Goal: Find specific page/section: Find specific page/section

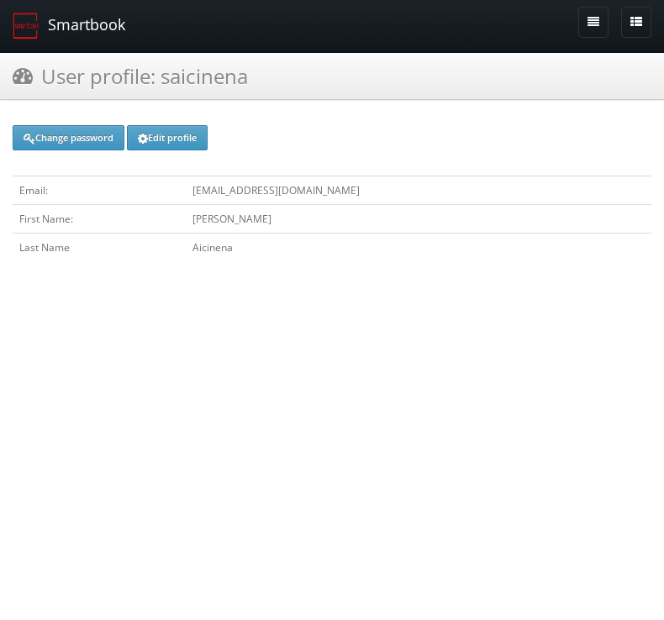
click at [107, 29] on link "Smartbook" at bounding box center [69, 26] width 138 height 52
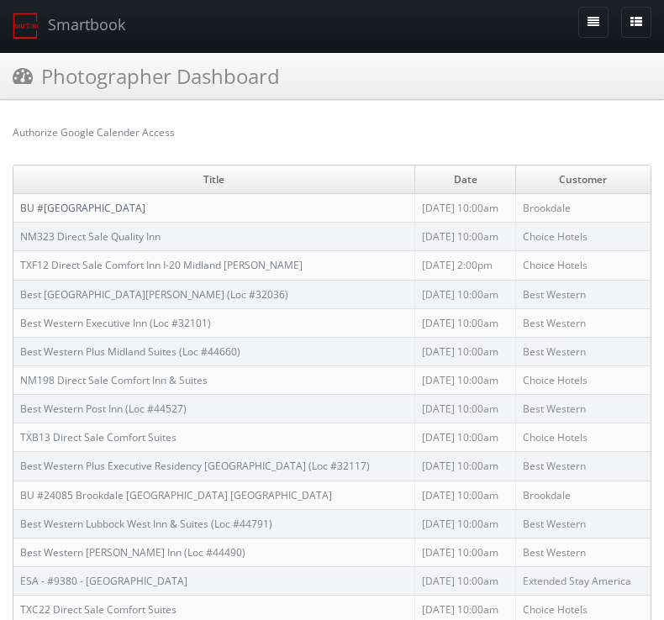
drag, startPoint x: 187, startPoint y: 206, endPoint x: 19, endPoint y: 207, distance: 167.2
click at [17, 206] on td "BU #[GEOGRAPHIC_DATA]" at bounding box center [214, 208] width 402 height 29
copy link "BU #[GEOGRAPHIC_DATA]"
